Goal: Navigation & Orientation: Find specific page/section

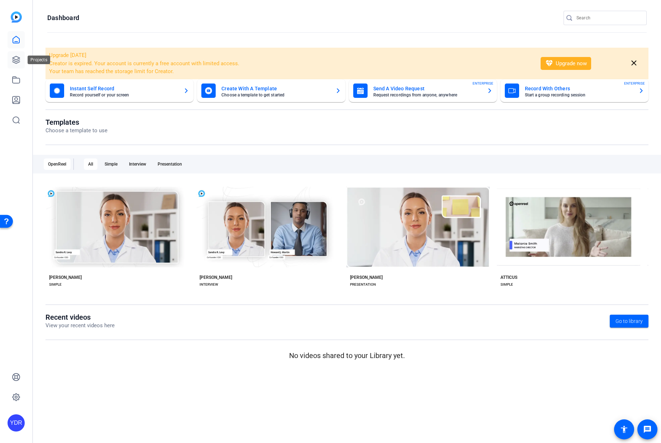
click at [16, 55] on link at bounding box center [16, 59] width 17 height 17
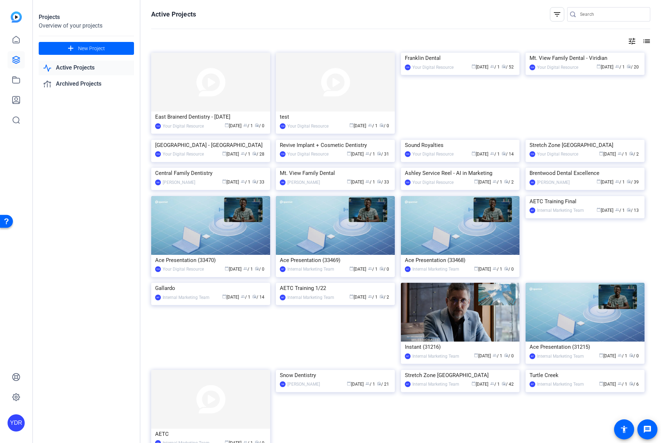
drag, startPoint x: 207, startPoint y: 100, endPoint x: 211, endPoint y: 98, distance: 3.7
click at [207, 100] on img at bounding box center [210, 82] width 119 height 59
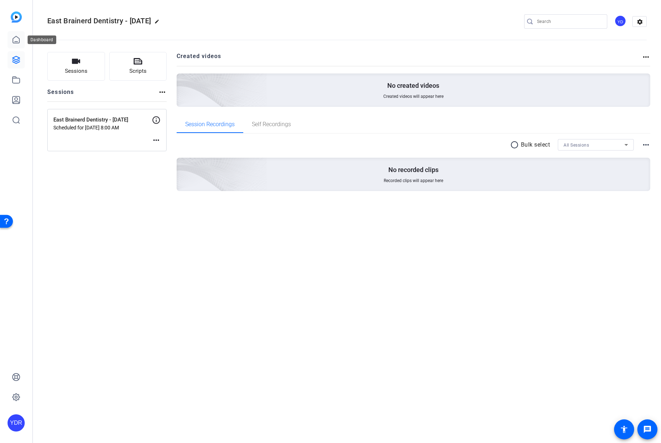
click at [15, 38] on icon at bounding box center [16, 39] width 9 height 9
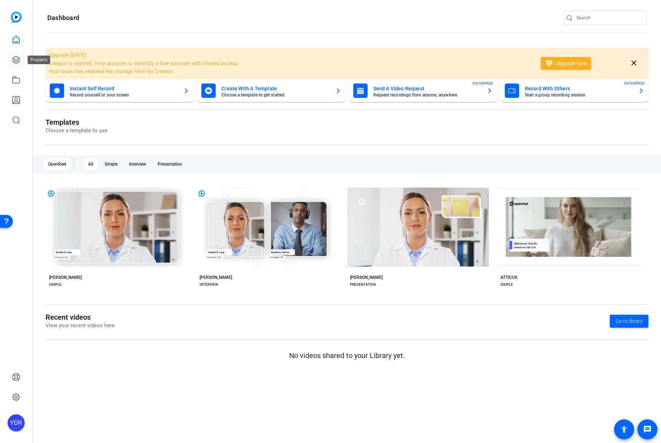
click at [9, 59] on link at bounding box center [16, 59] width 17 height 17
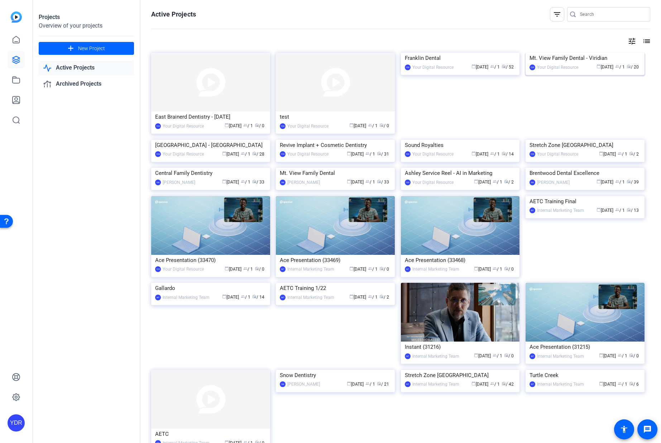
click at [569, 53] on img at bounding box center [584, 53] width 119 height 0
click at [215, 117] on div "East Brainerd Dentistry - [DATE]" at bounding box center [210, 116] width 111 height 11
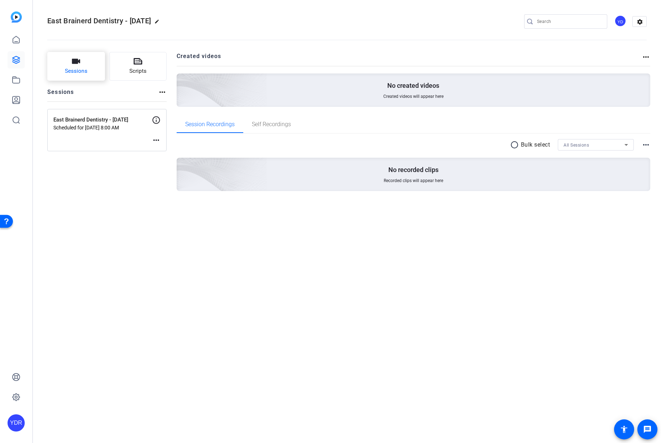
click at [80, 69] on span "Sessions" at bounding box center [76, 71] width 23 height 8
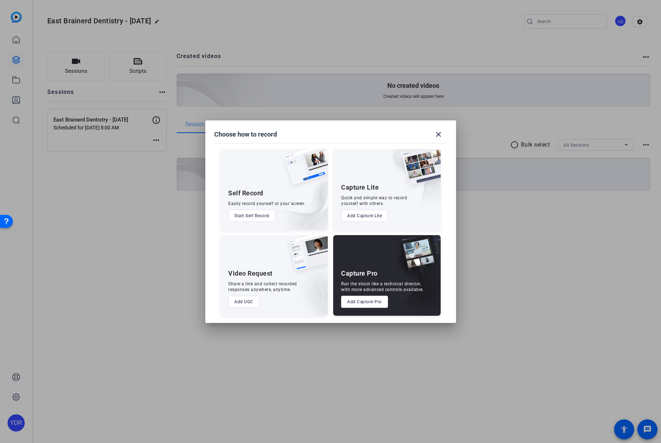
drag, startPoint x: 143, startPoint y: 144, endPoint x: 153, endPoint y: 141, distance: 10.1
click at [144, 144] on div at bounding box center [330, 221] width 661 height 443
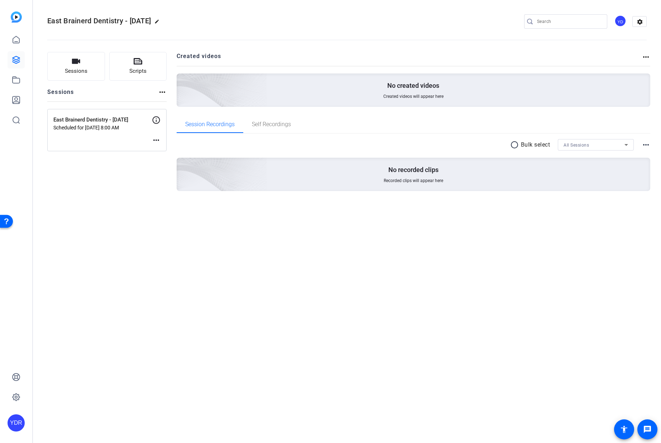
click at [154, 141] on mat-icon "more_horiz" at bounding box center [156, 140] width 9 height 9
click at [102, 109] on div at bounding box center [330, 221] width 661 height 443
drag, startPoint x: 112, startPoint y: 122, endPoint x: 117, endPoint y: 122, distance: 5.7
click at [112, 122] on p "East Brainerd Dentistry - [DATE]" at bounding box center [102, 120] width 98 height 8
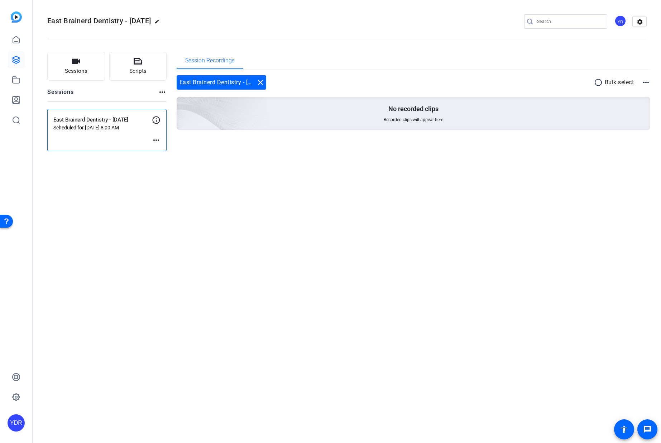
click at [158, 141] on mat-icon "more_horiz" at bounding box center [156, 140] width 9 height 9
drag, startPoint x: 150, startPoint y: 167, endPoint x: 140, endPoint y: 163, distance: 10.4
click at [150, 167] on div at bounding box center [330, 221] width 661 height 443
click at [16, 41] on icon at bounding box center [16, 39] width 6 height 7
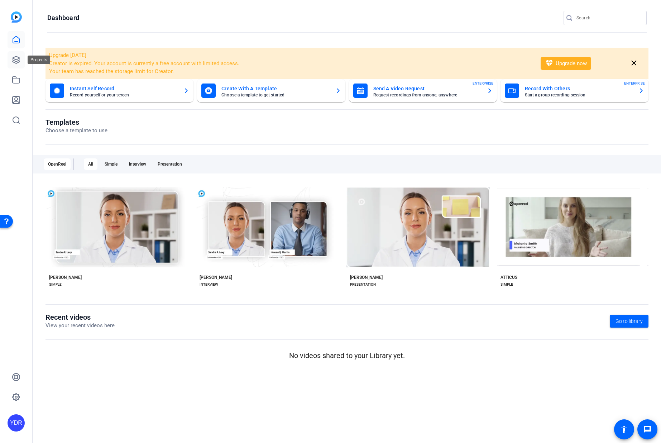
click at [17, 63] on icon at bounding box center [16, 60] width 9 height 9
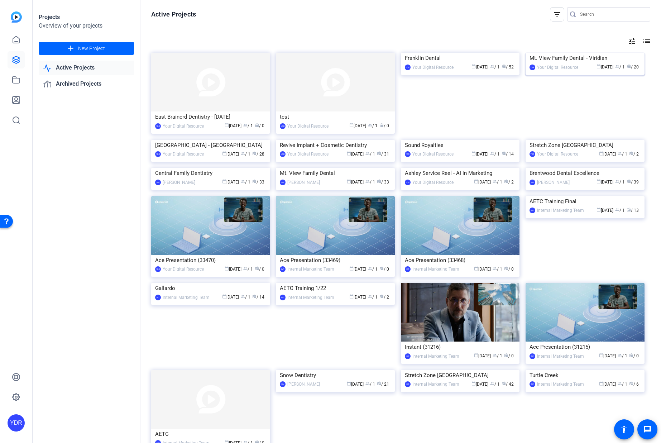
click at [576, 53] on img at bounding box center [584, 53] width 119 height 0
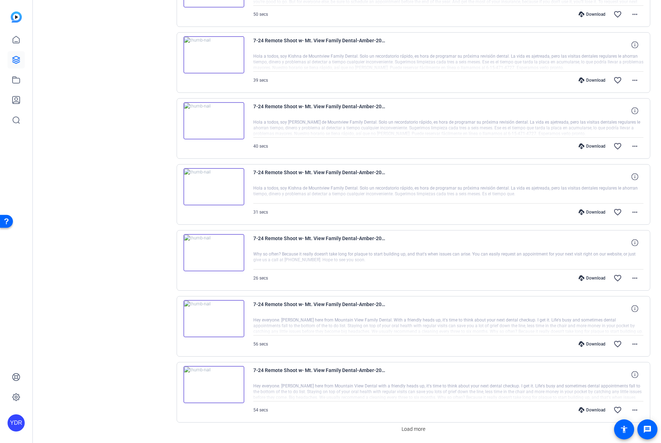
scroll to position [389, 0]
click at [221, 195] on img at bounding box center [213, 186] width 61 height 37
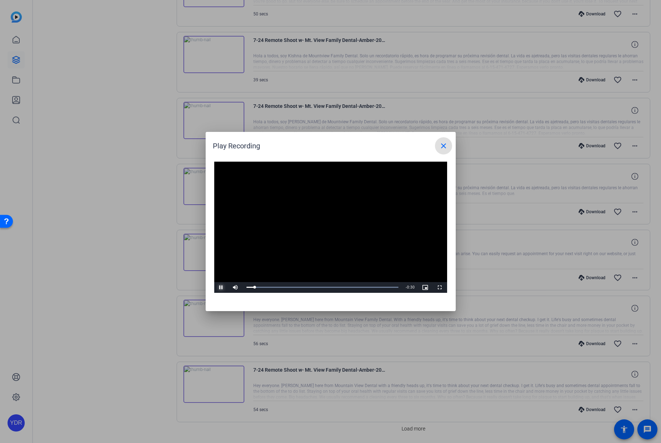
click at [222, 287] on span "Video Player" at bounding box center [221, 287] width 14 height 0
click at [143, 112] on div at bounding box center [330, 221] width 661 height 443
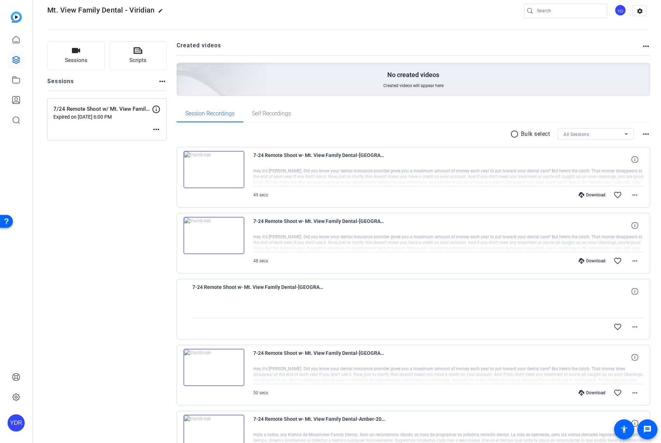
scroll to position [11, 0]
